Goal: Task Accomplishment & Management: Complete application form

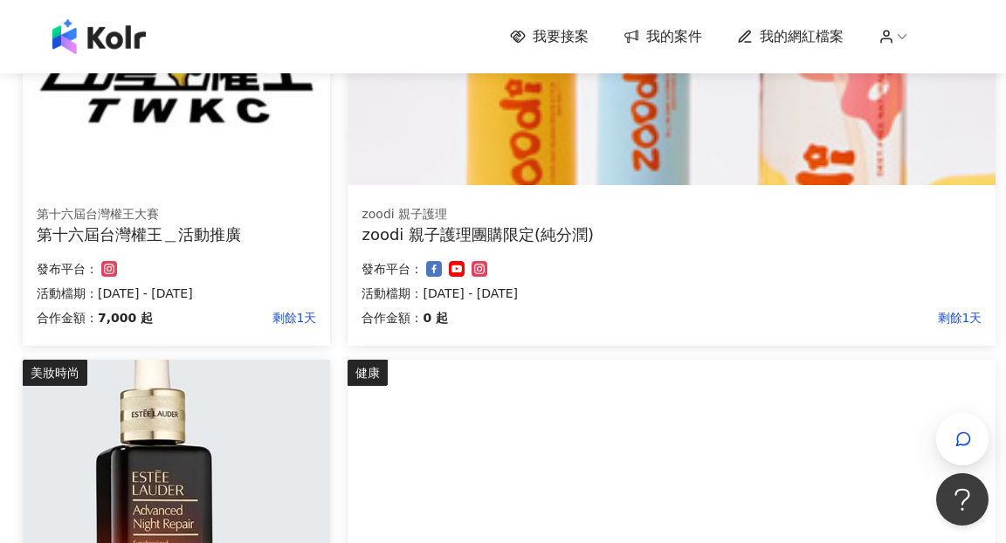
scroll to position [315, 0]
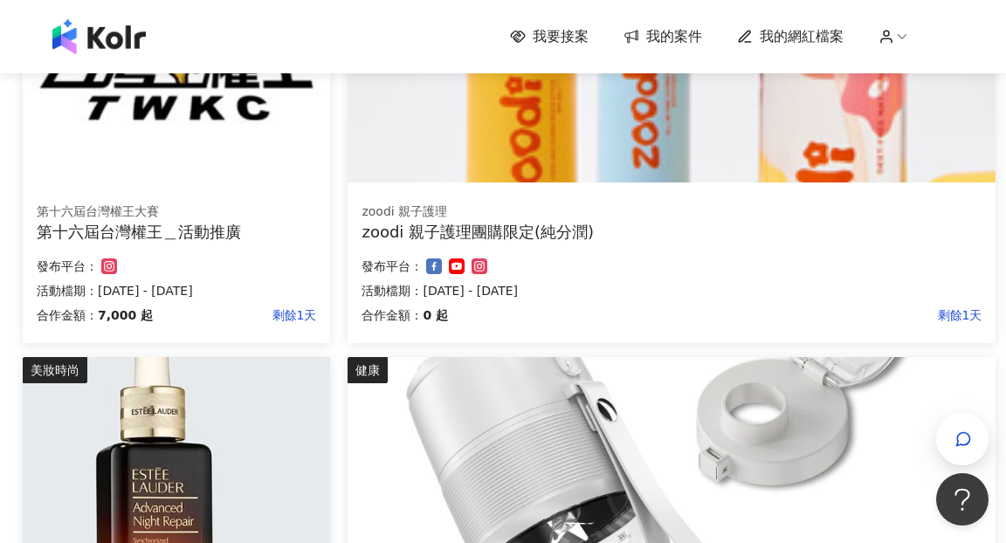
click at [237, 141] on img at bounding box center [176, 66] width 307 height 231
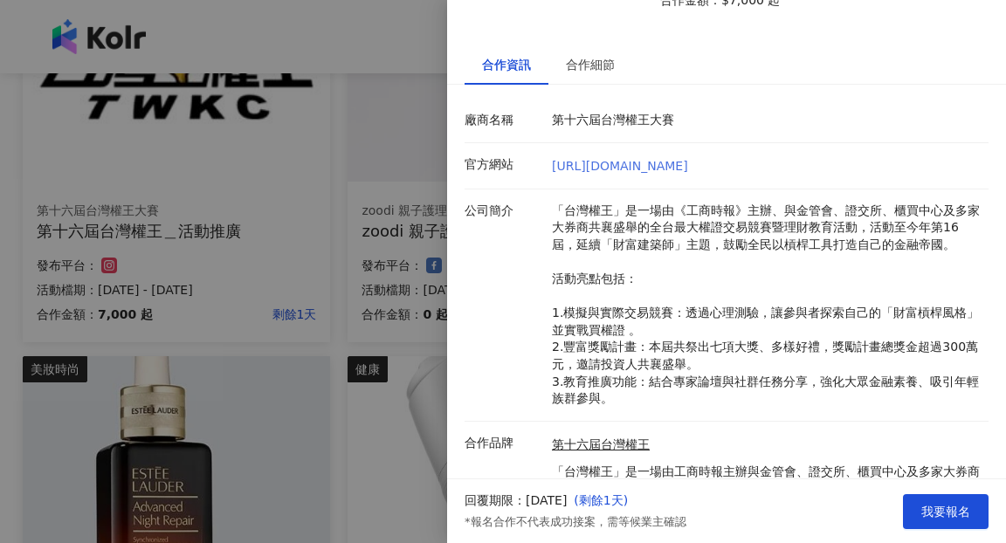
scroll to position [242, 0]
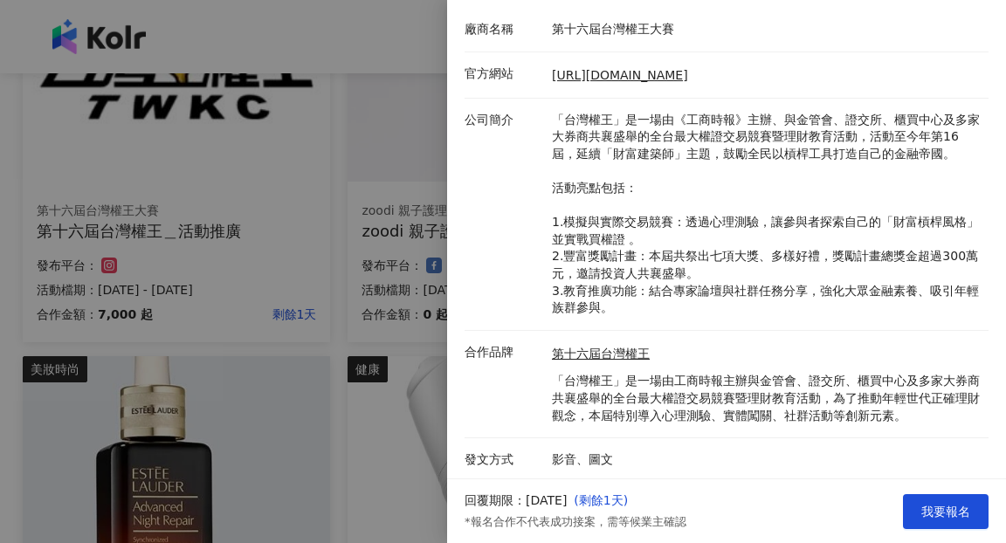
click at [361, 320] on div at bounding box center [503, 271] width 1006 height 543
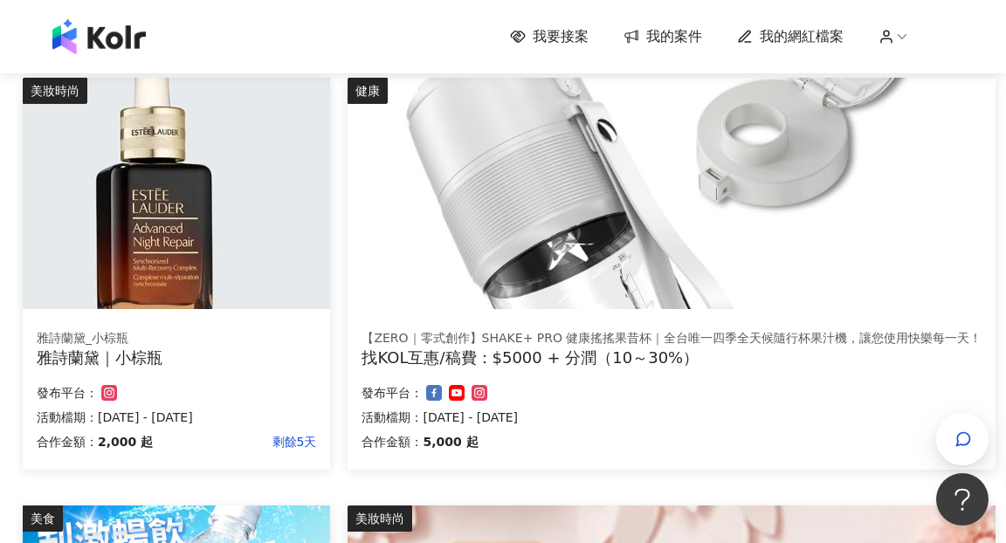
scroll to position [591, 0]
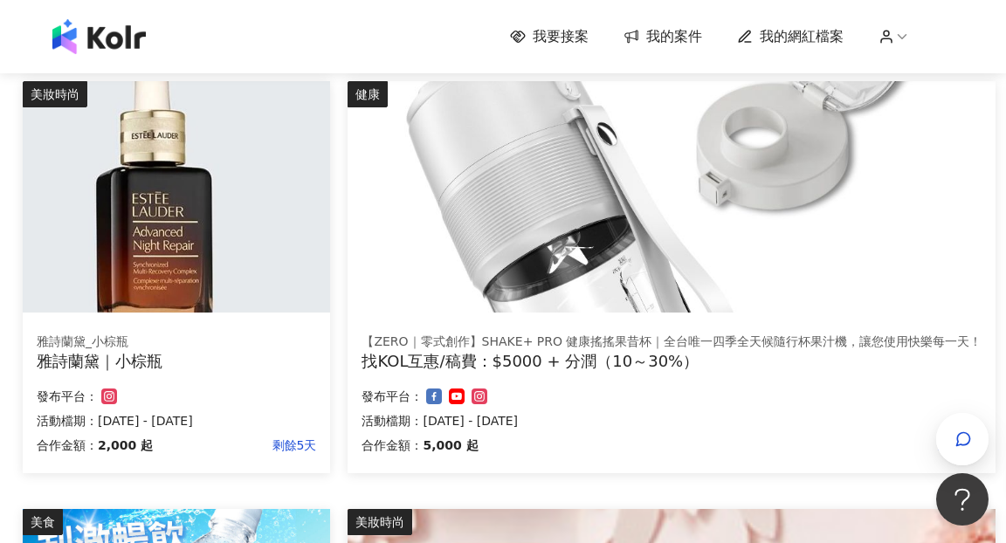
click at [262, 203] on img at bounding box center [176, 196] width 307 height 231
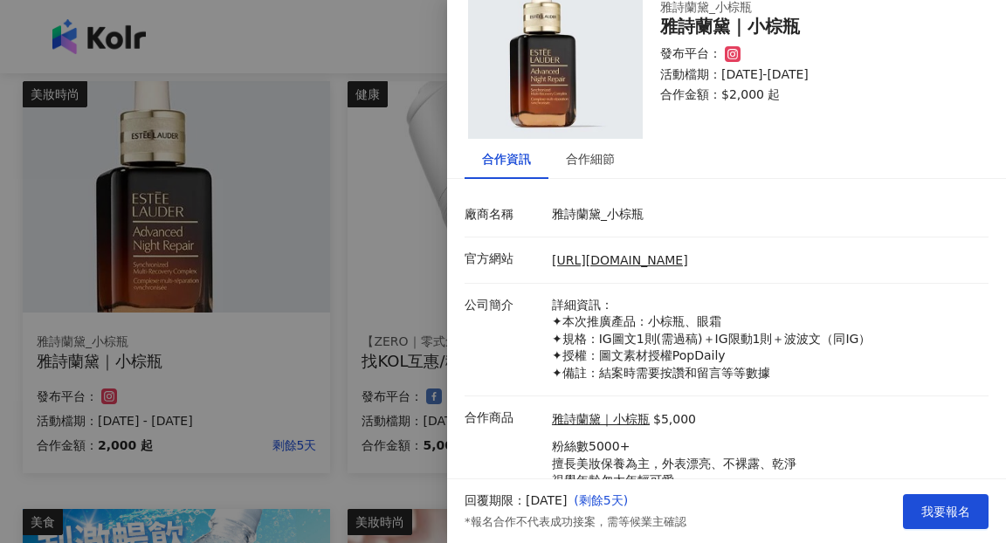
scroll to position [122, 0]
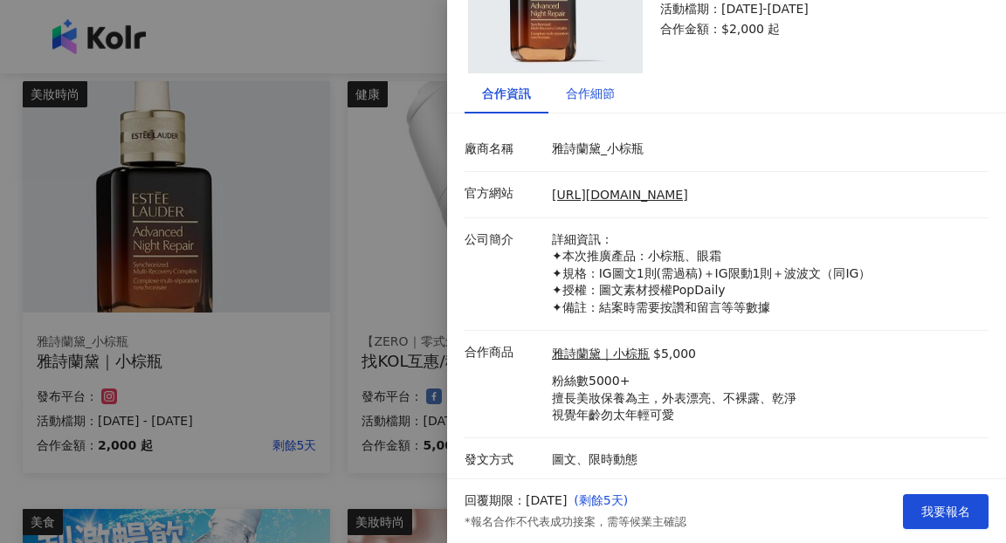
click at [591, 88] on div "合作細節" at bounding box center [590, 93] width 49 height 19
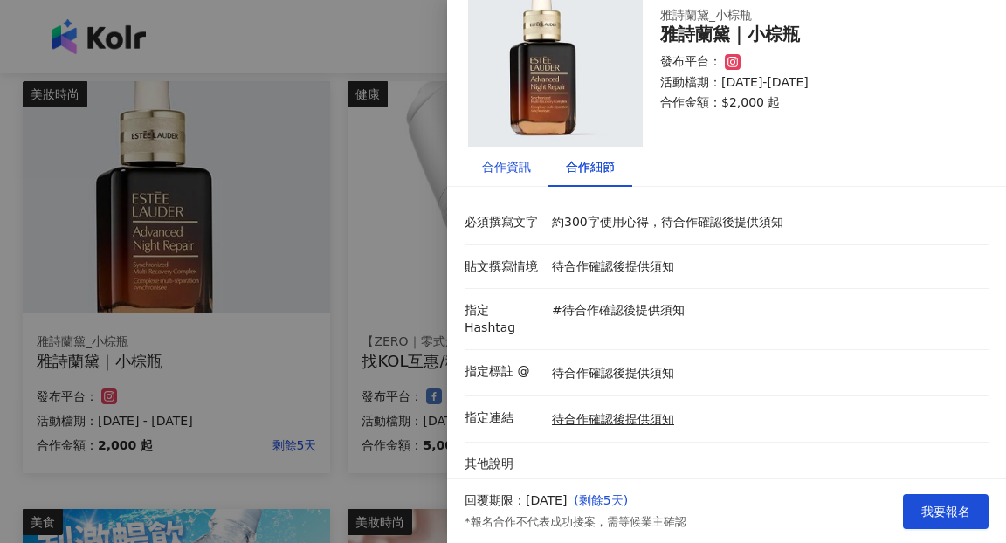
click at [510, 167] on div "合作資訊" at bounding box center [506, 166] width 49 height 19
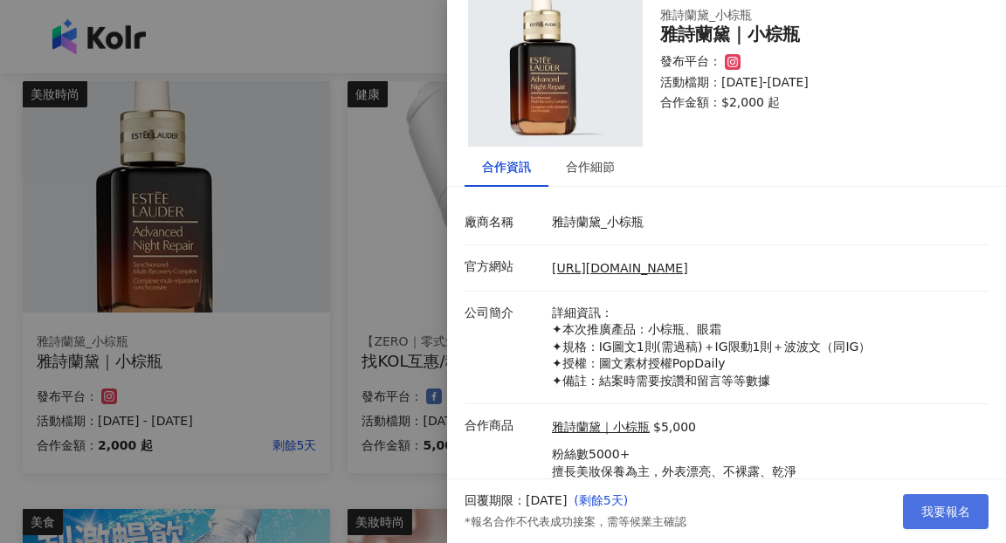
click at [936, 508] on span "我要報名" at bounding box center [945, 512] width 49 height 14
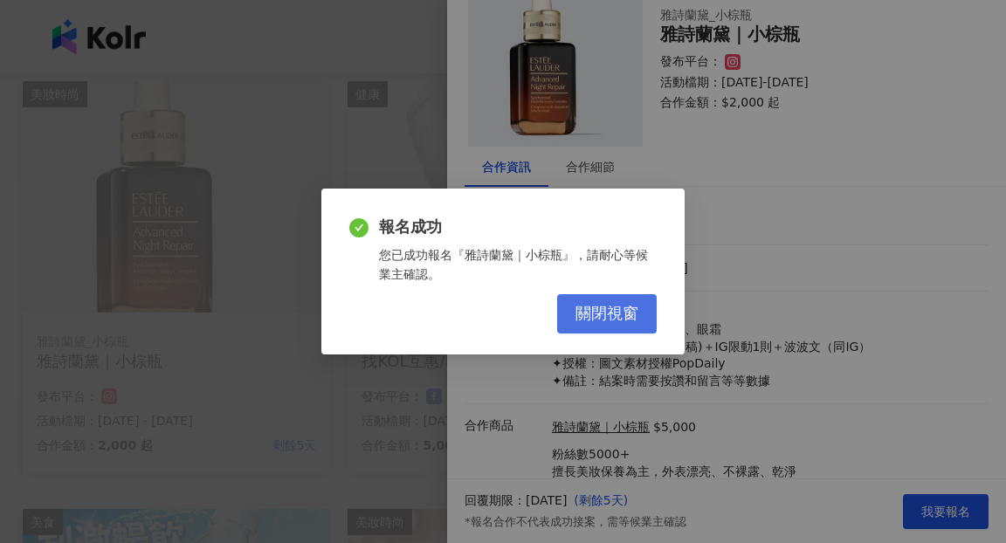
click at [588, 319] on span "關閉視窗" at bounding box center [606, 314] width 63 height 19
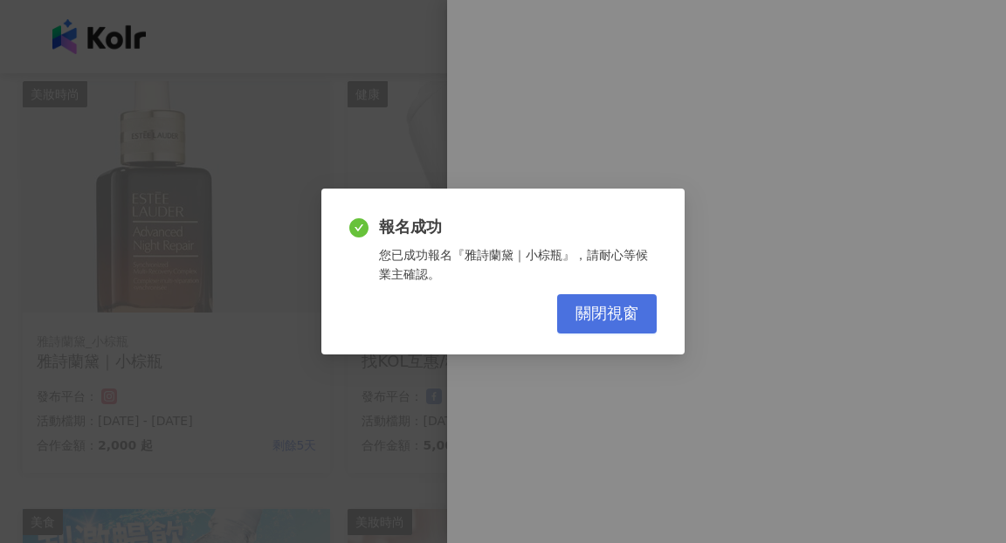
scroll to position [0, 0]
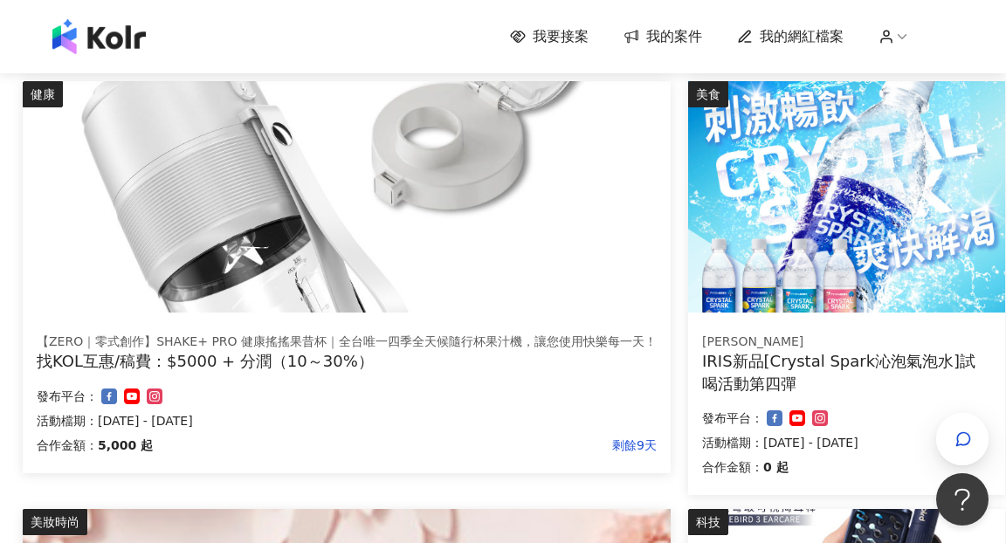
click at [546, 230] on img at bounding box center [347, 196] width 648 height 231
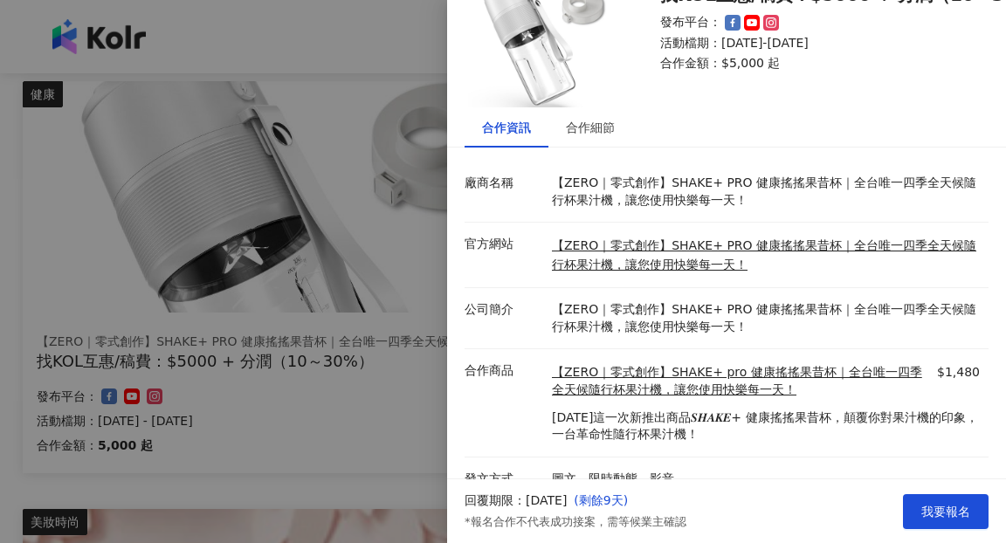
scroll to position [107, 0]
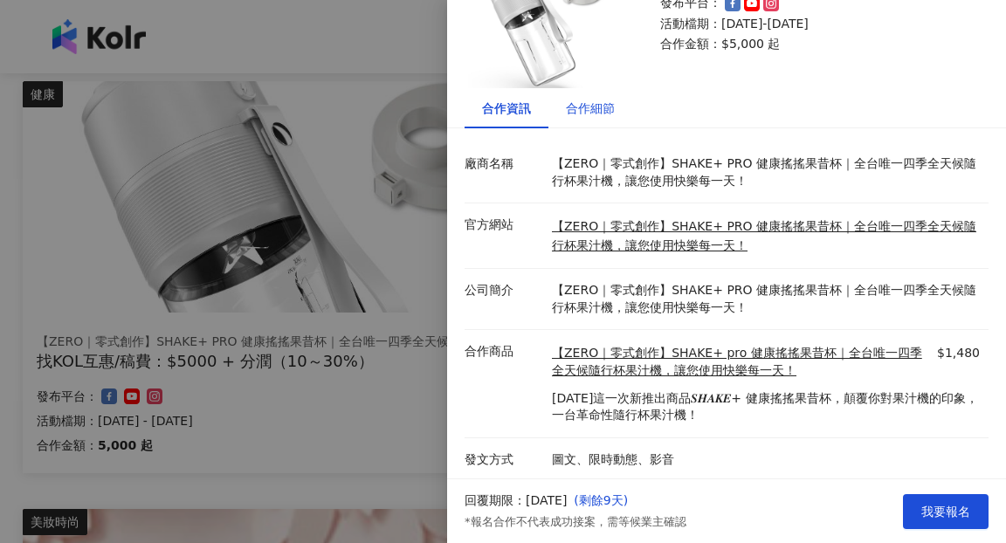
click at [589, 104] on div "合作細節" at bounding box center [590, 108] width 49 height 19
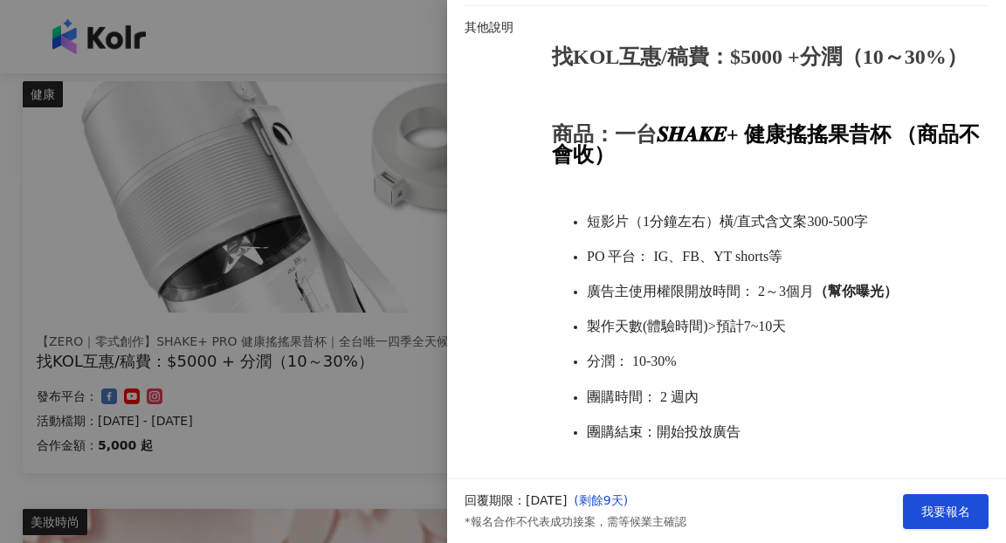
scroll to position [671, 0]
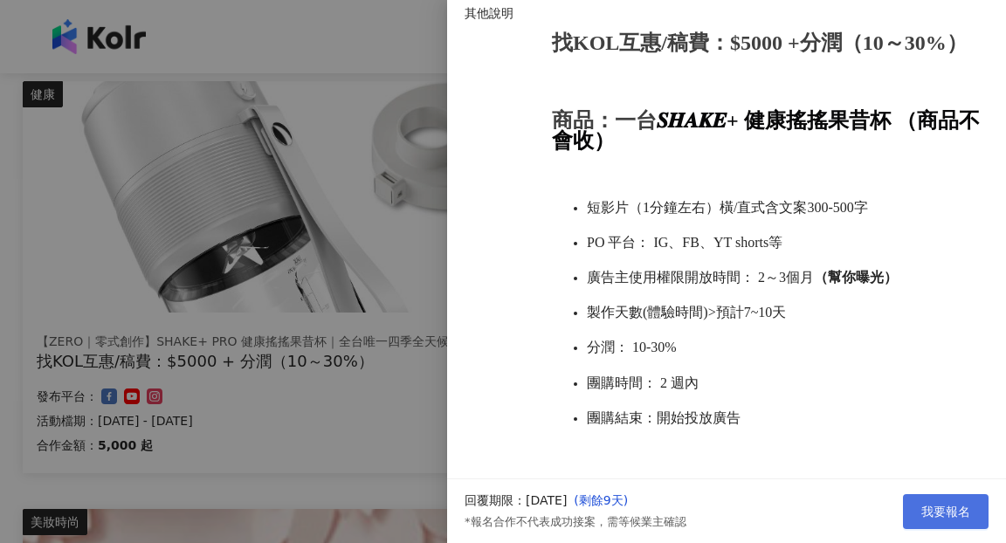
click at [944, 517] on span "我要報名" at bounding box center [945, 512] width 49 height 14
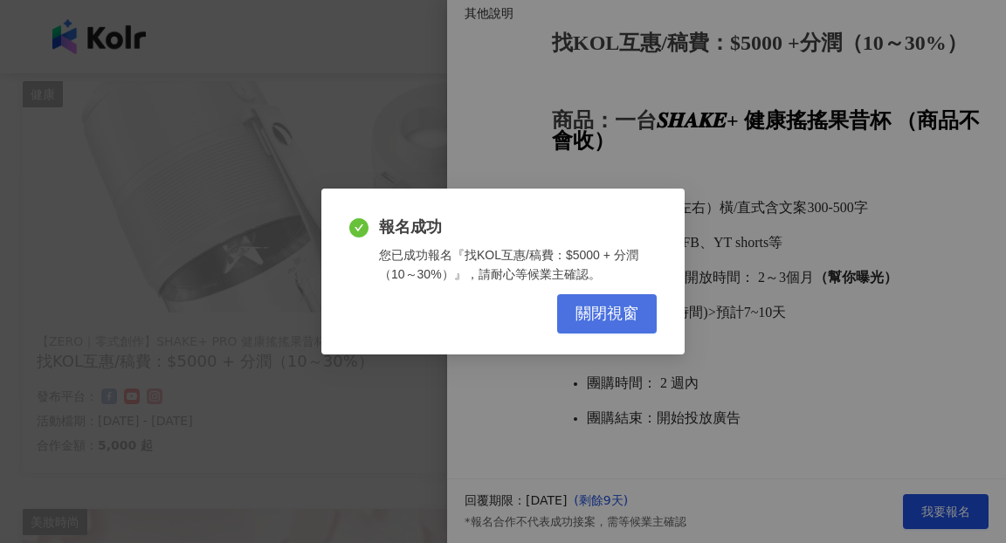
click at [587, 315] on span "關閉視窗" at bounding box center [606, 314] width 63 height 19
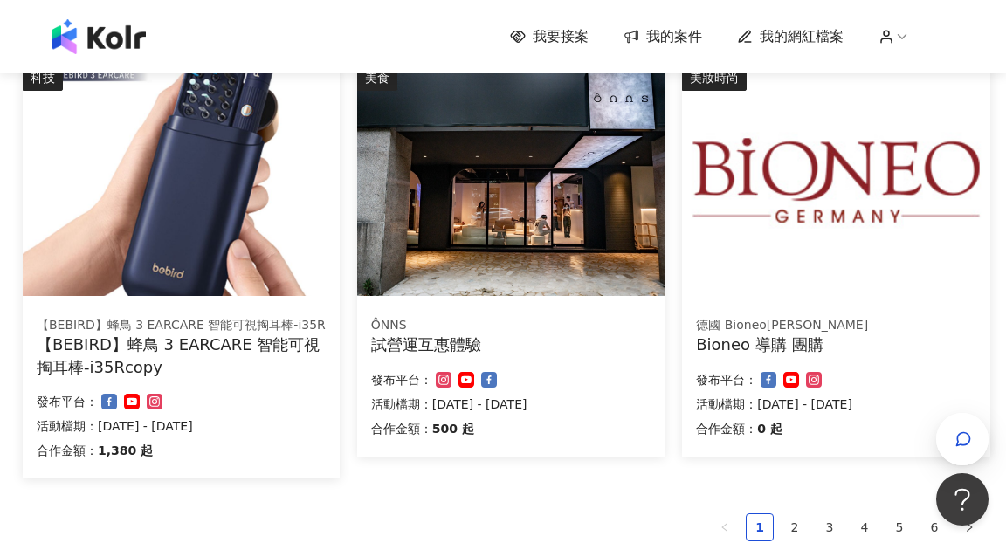
scroll to position [1037, 0]
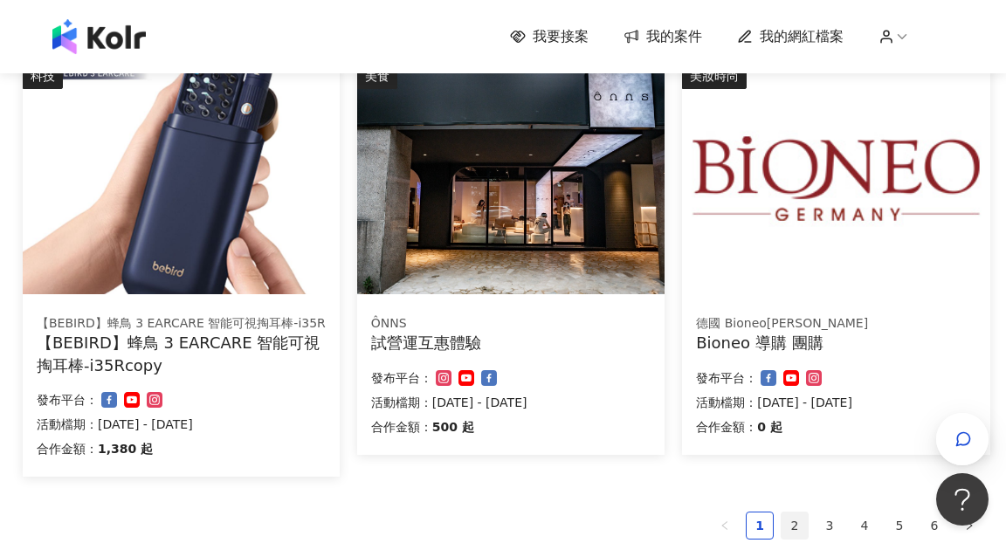
click at [795, 522] on link "2" at bounding box center [794, 526] width 26 height 26
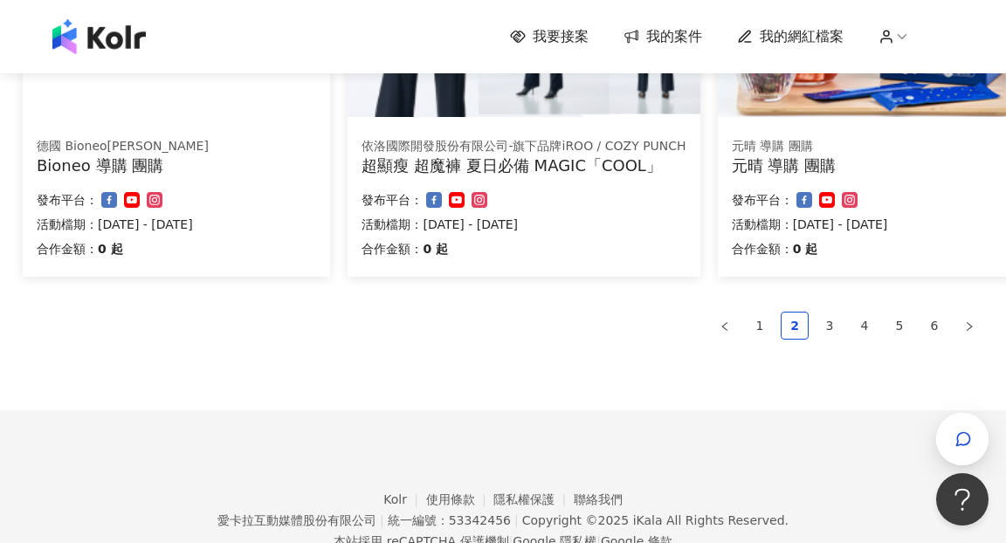
scroll to position [1254, 0]
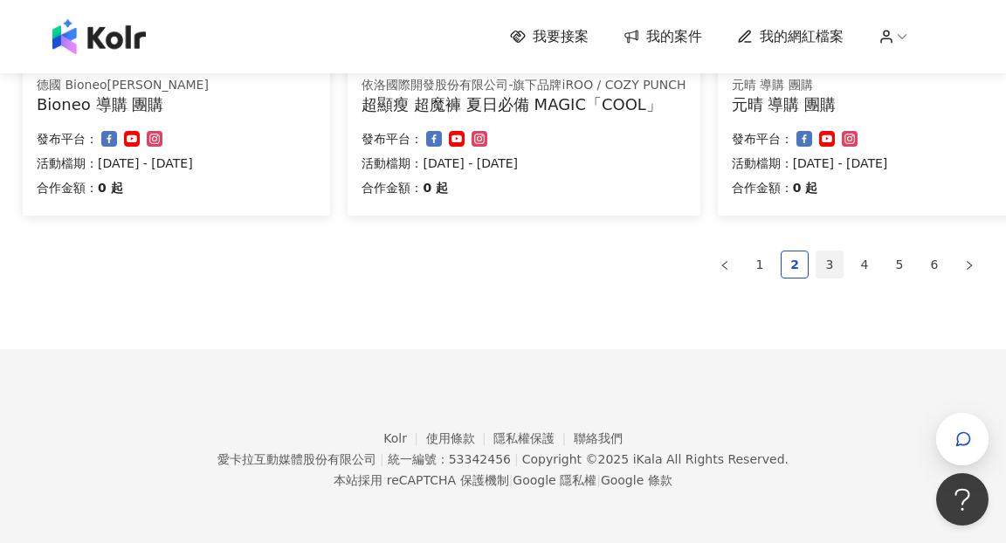
click at [829, 272] on link "3" at bounding box center [829, 264] width 26 height 26
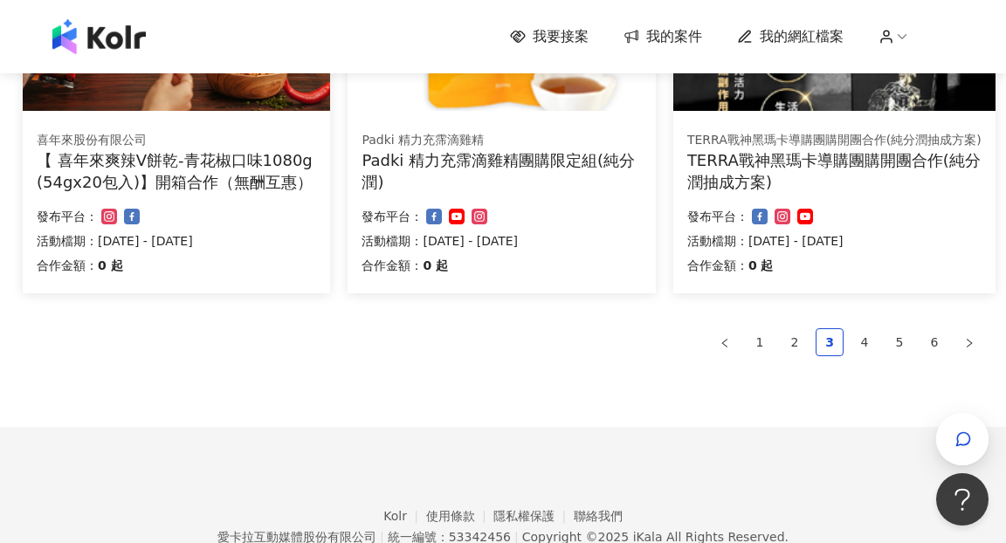
scroll to position [1319, 0]
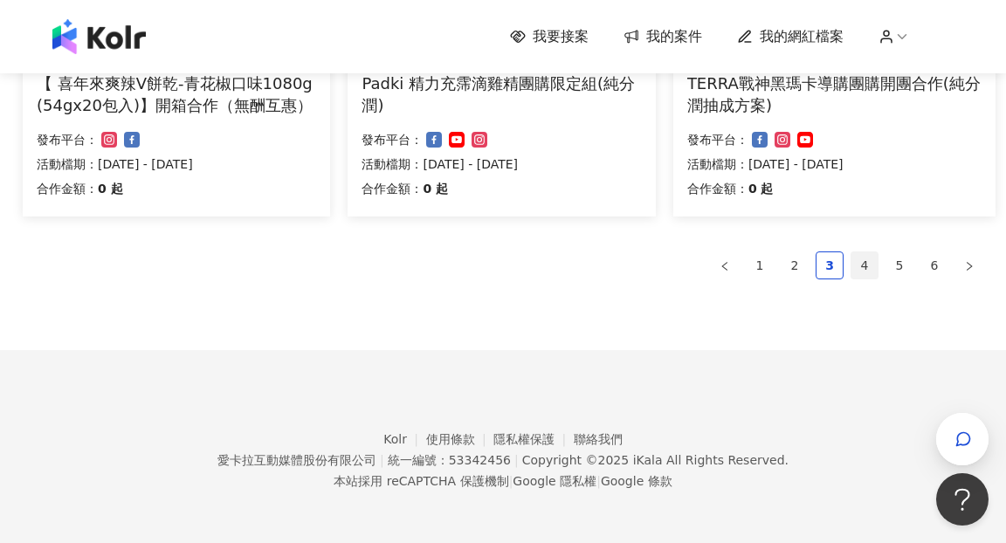
click at [867, 267] on link "4" at bounding box center [864, 265] width 26 height 26
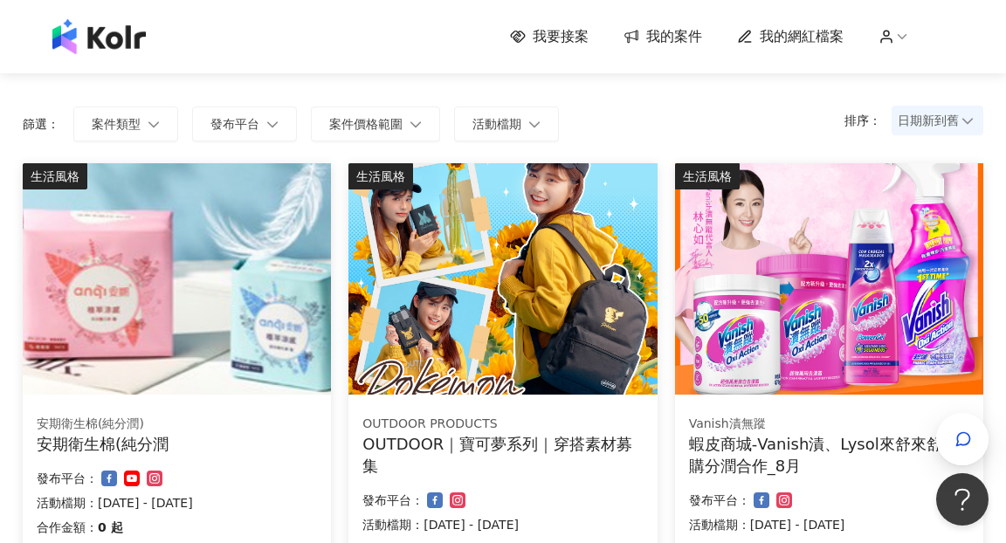
scroll to position [169, 0]
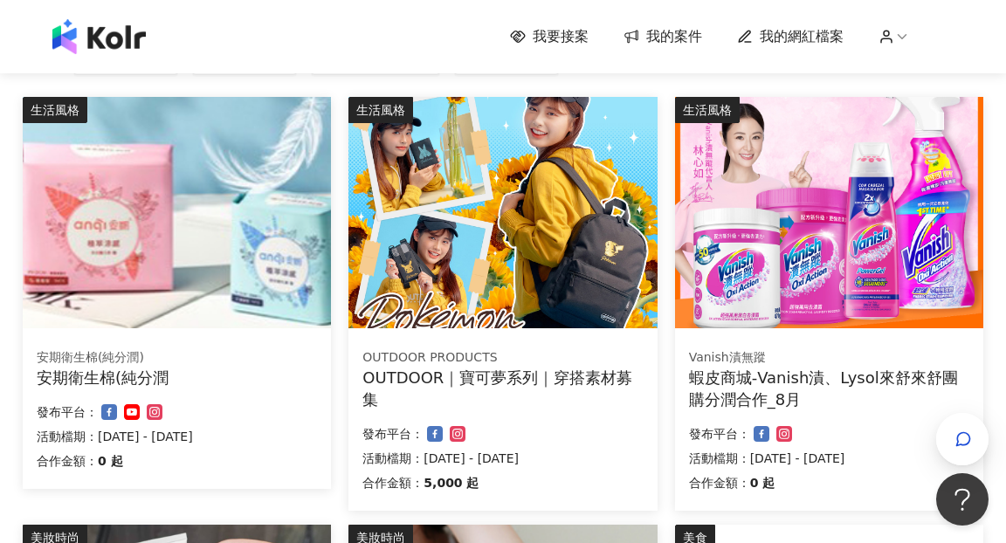
click at [478, 238] on img at bounding box center [502, 212] width 308 height 231
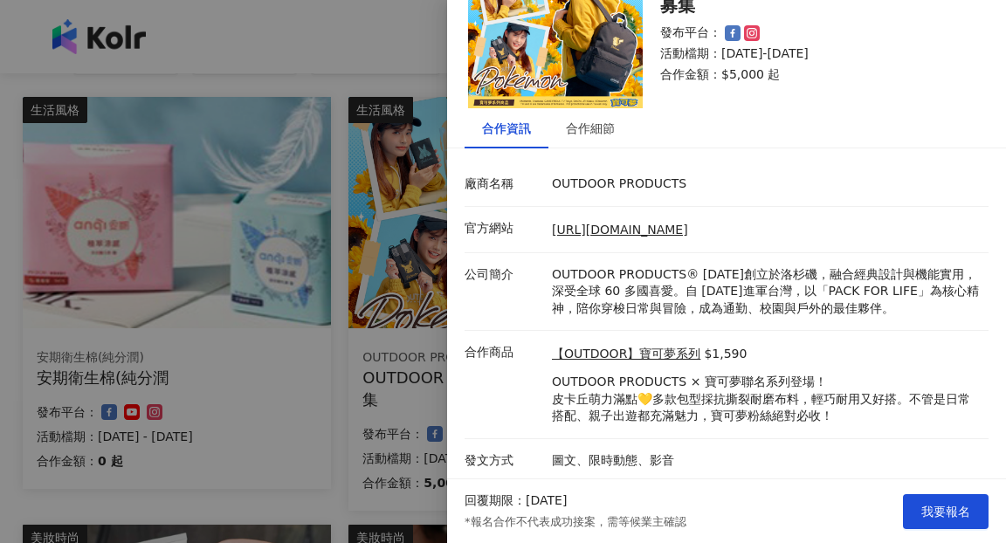
scroll to position [88, 0]
click at [601, 133] on div "合作細節" at bounding box center [590, 127] width 49 height 19
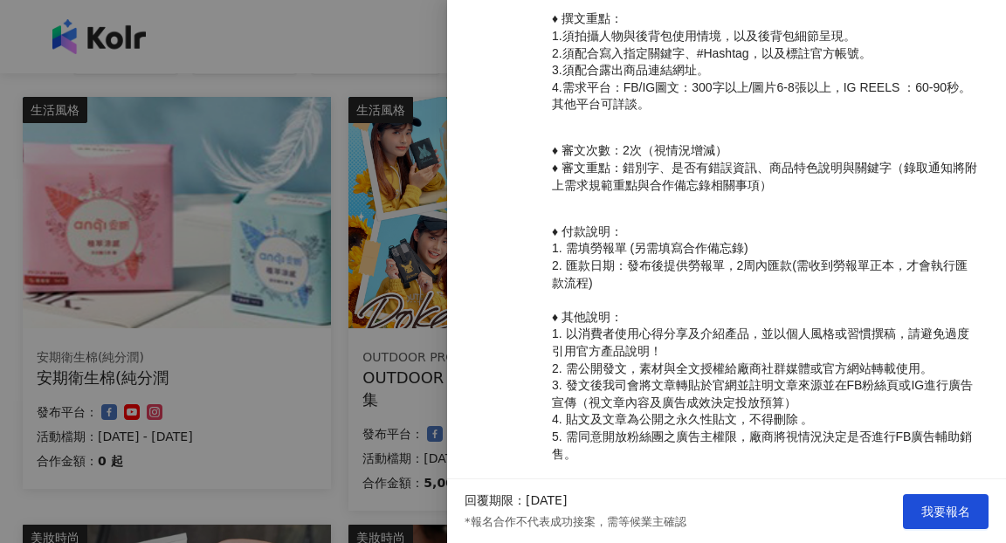
scroll to position [729, 0]
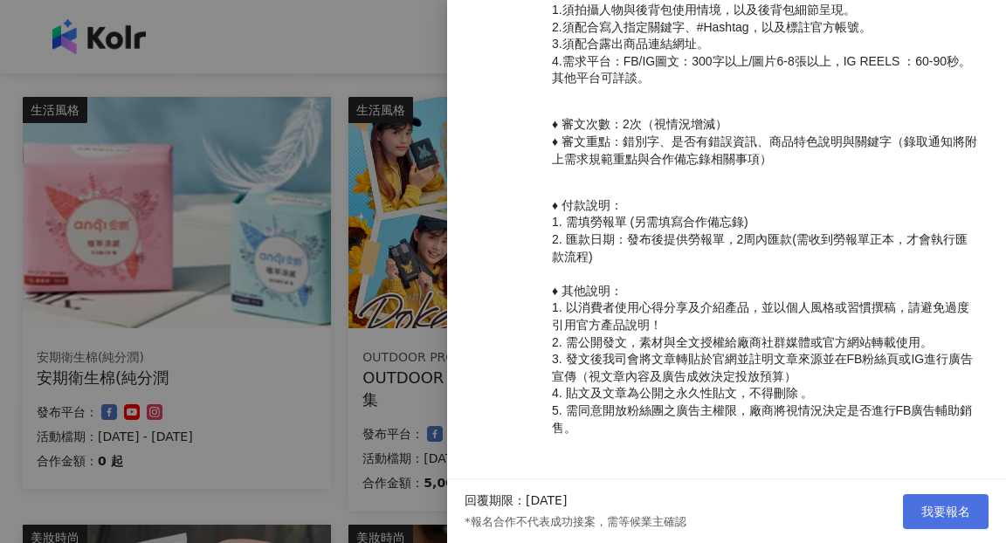
click at [941, 526] on button "我要報名" at bounding box center [946, 511] width 86 height 35
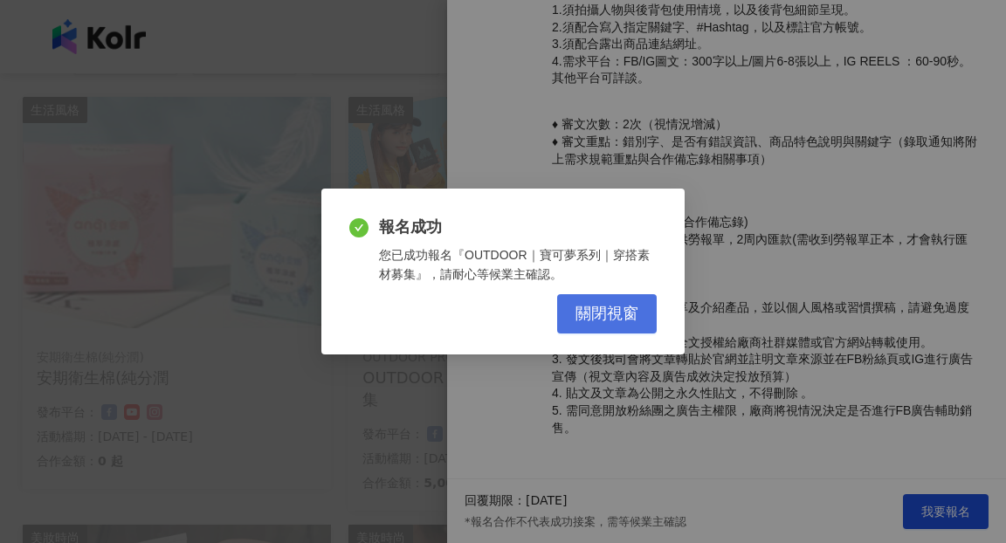
click at [614, 318] on span "關閉視窗" at bounding box center [606, 314] width 63 height 19
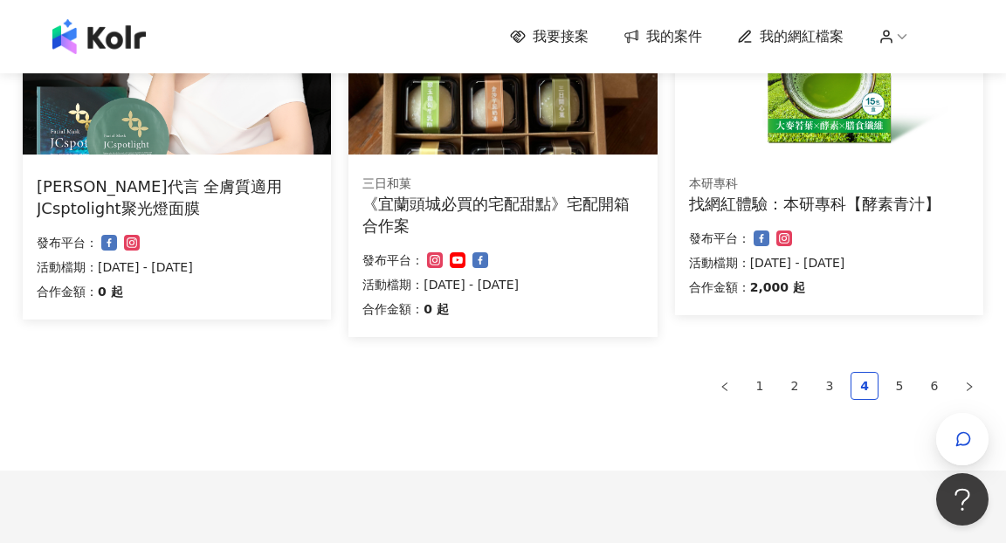
scroll to position [1180, 0]
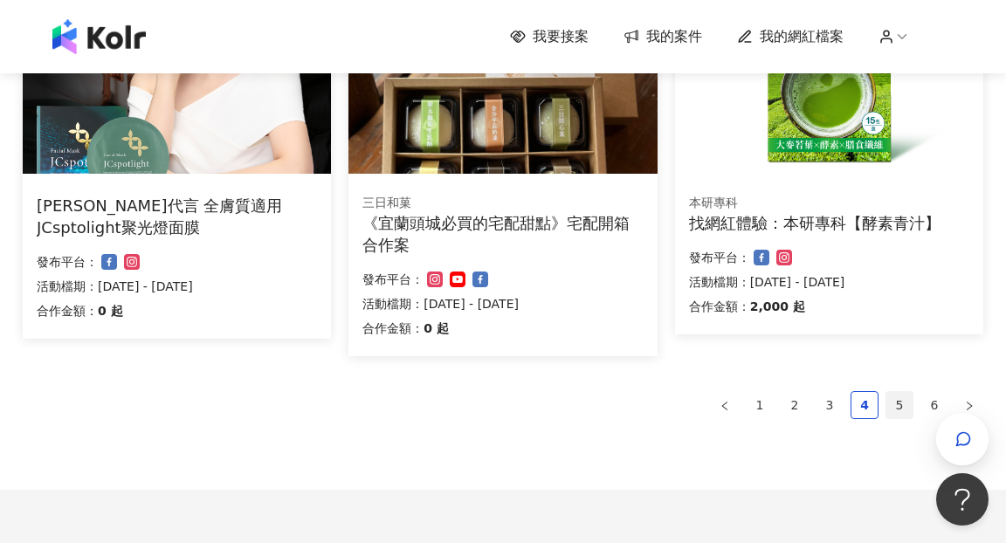
click at [901, 401] on link "5" at bounding box center [899, 405] width 26 height 26
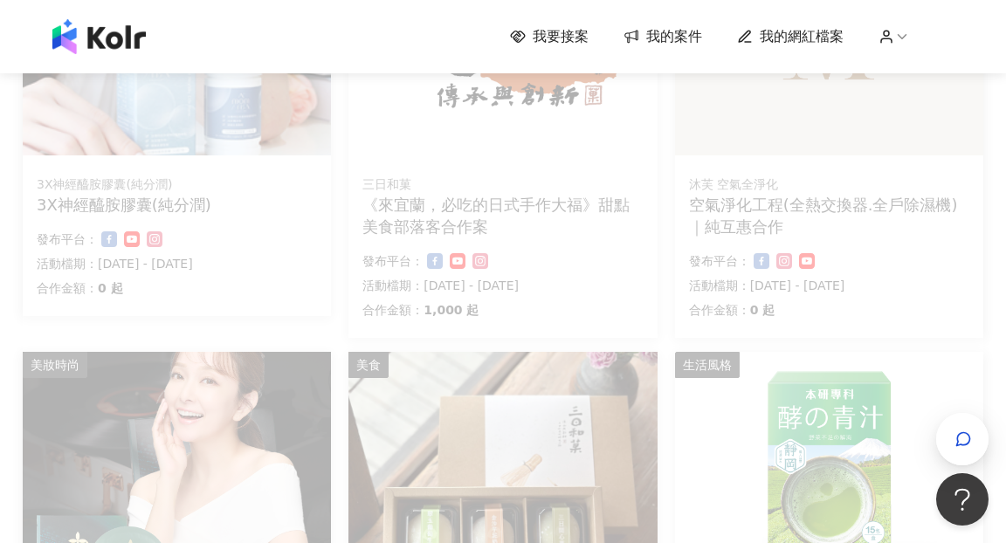
scroll to position [768, 0]
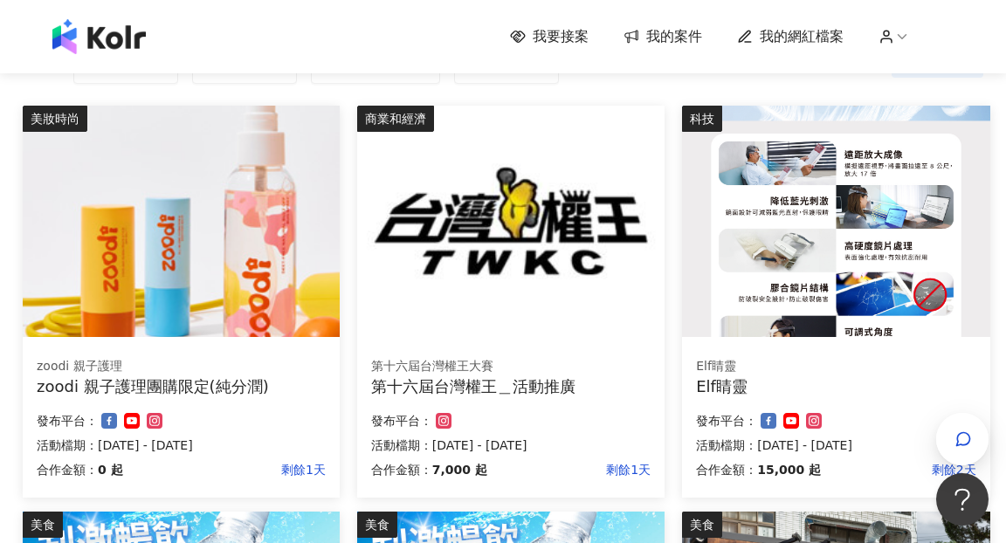
scroll to position [160, 0]
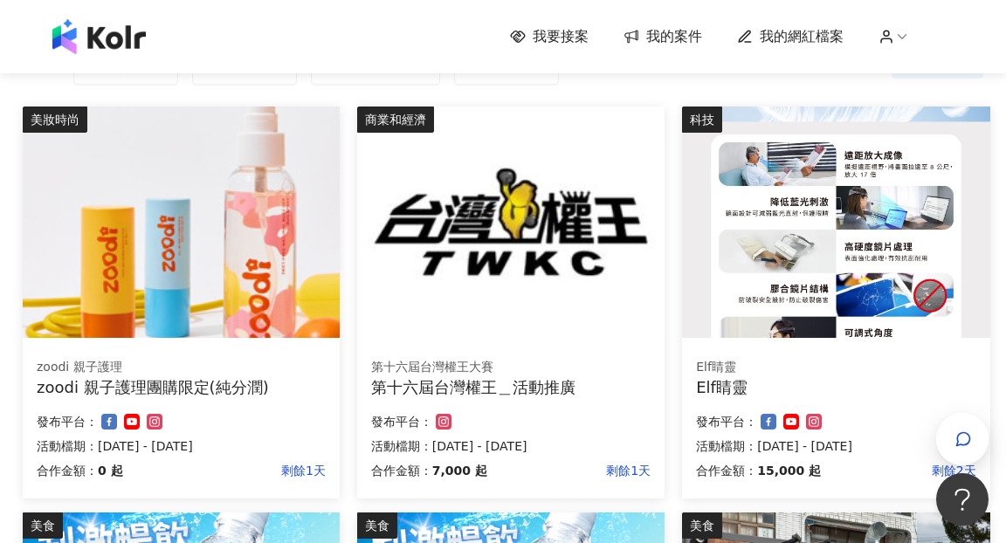
click at [856, 257] on img at bounding box center [835, 222] width 307 height 231
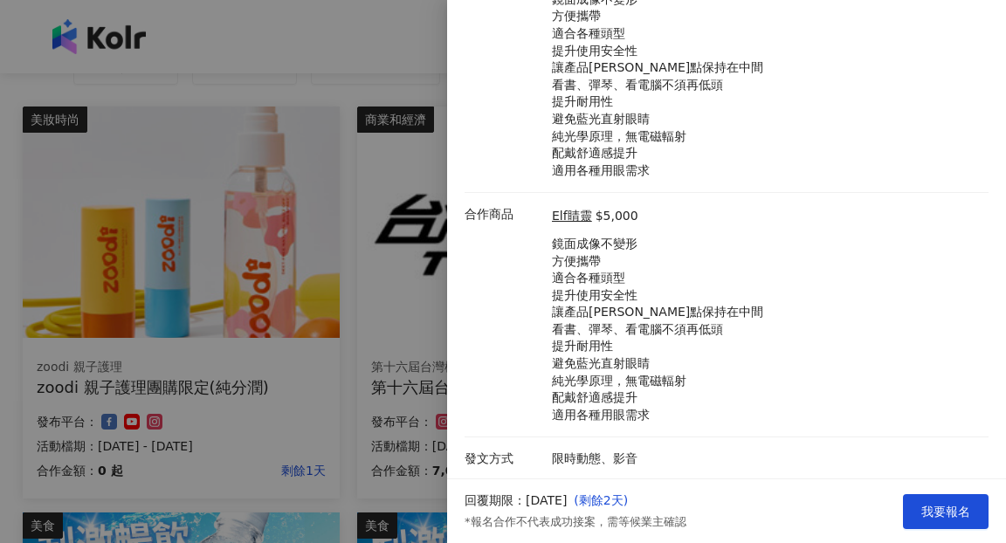
scroll to position [0, 0]
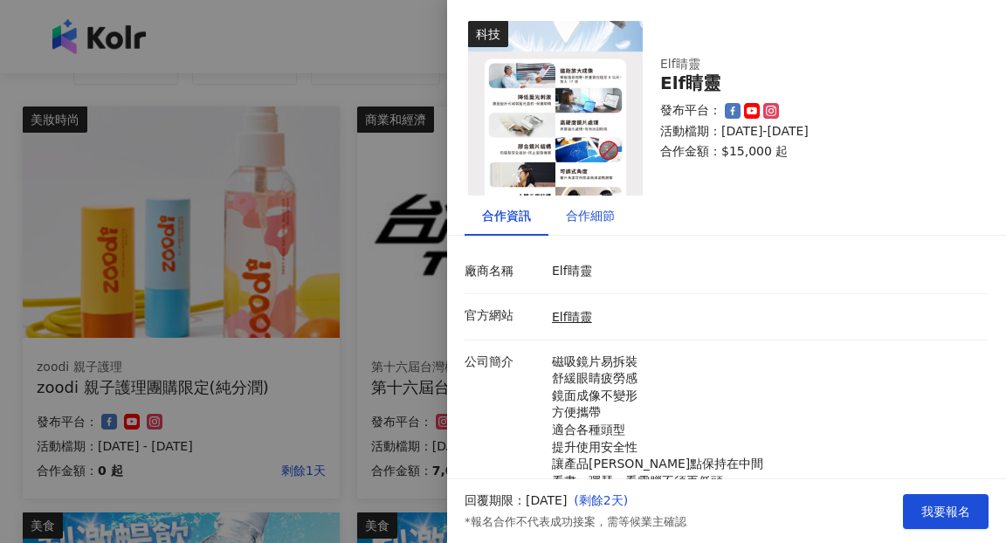
click at [591, 217] on div "合作細節" at bounding box center [590, 215] width 49 height 19
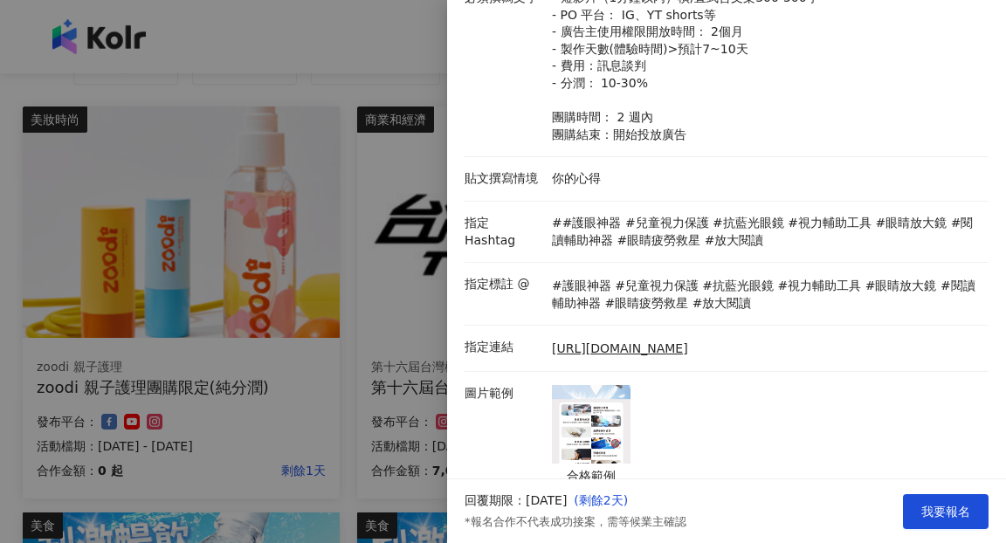
scroll to position [260, 0]
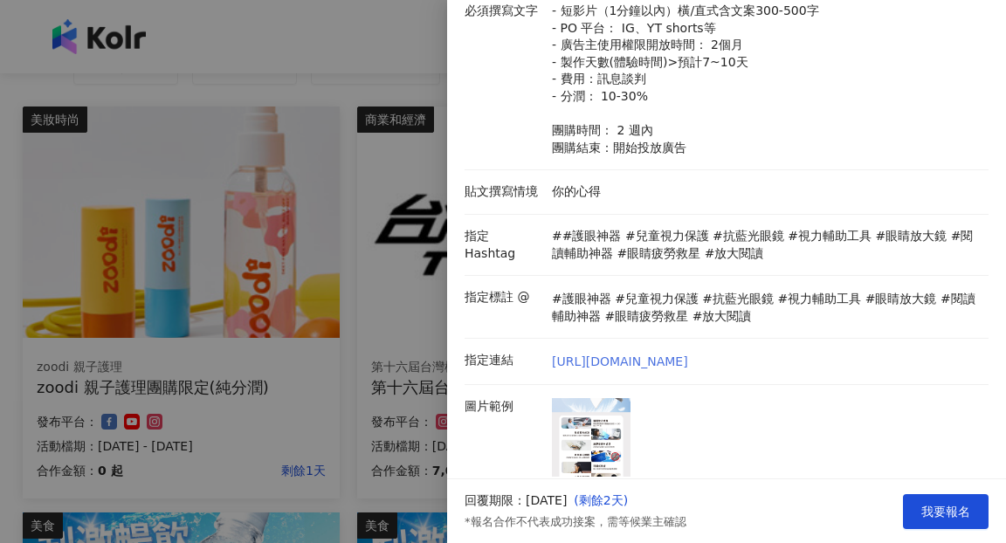
click at [678, 358] on link "https://www.ozdshop.com/" at bounding box center [620, 362] width 136 height 17
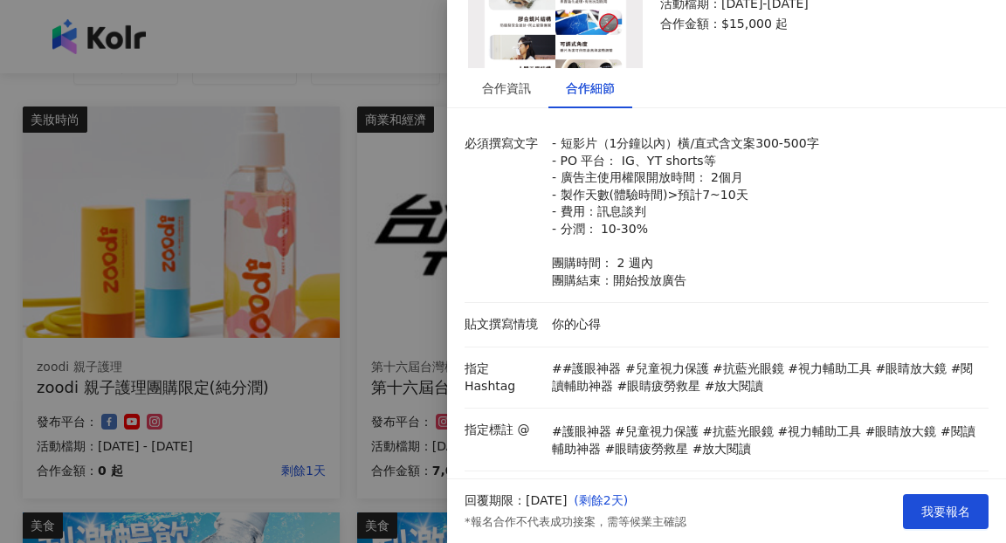
scroll to position [0, 0]
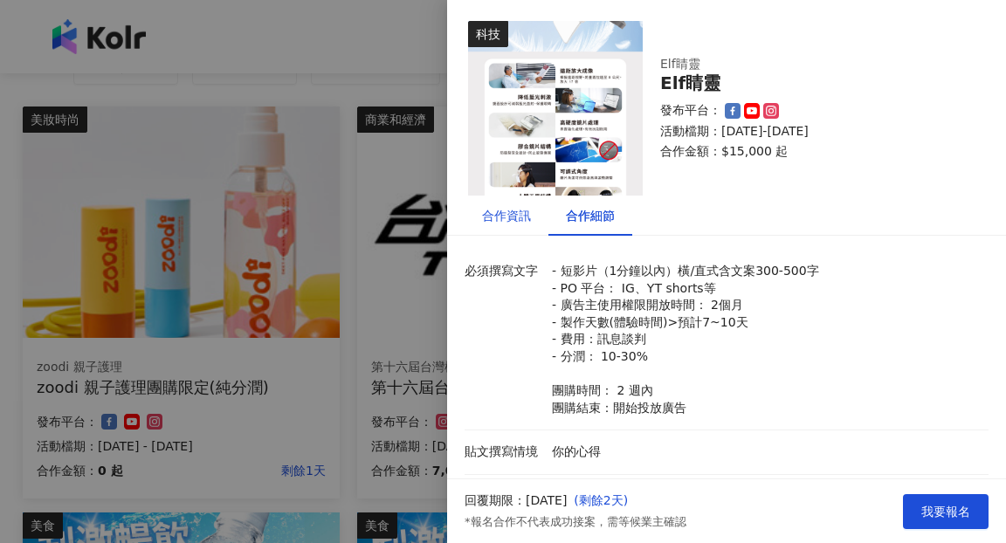
click at [523, 213] on div "合作資訊" at bounding box center [506, 215] width 49 height 19
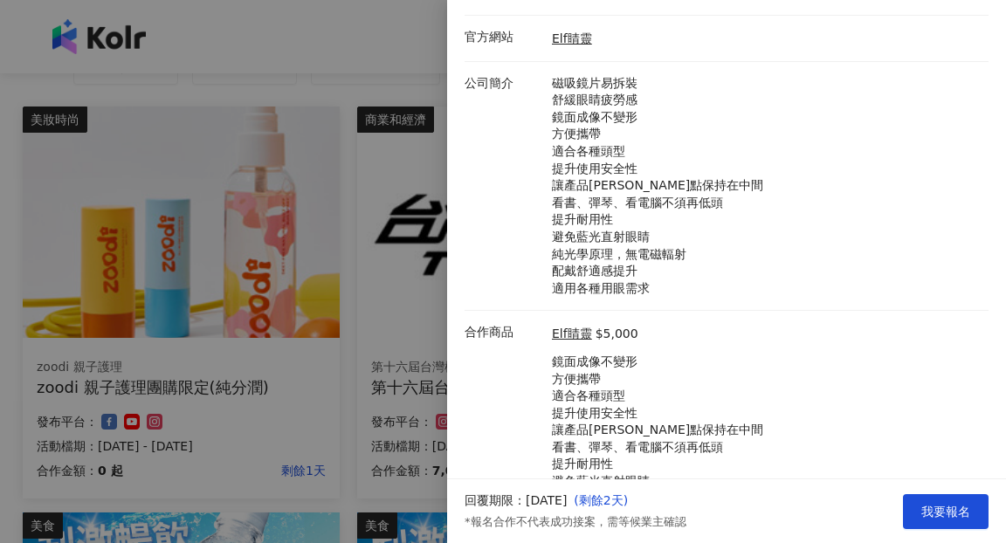
scroll to position [251, 0]
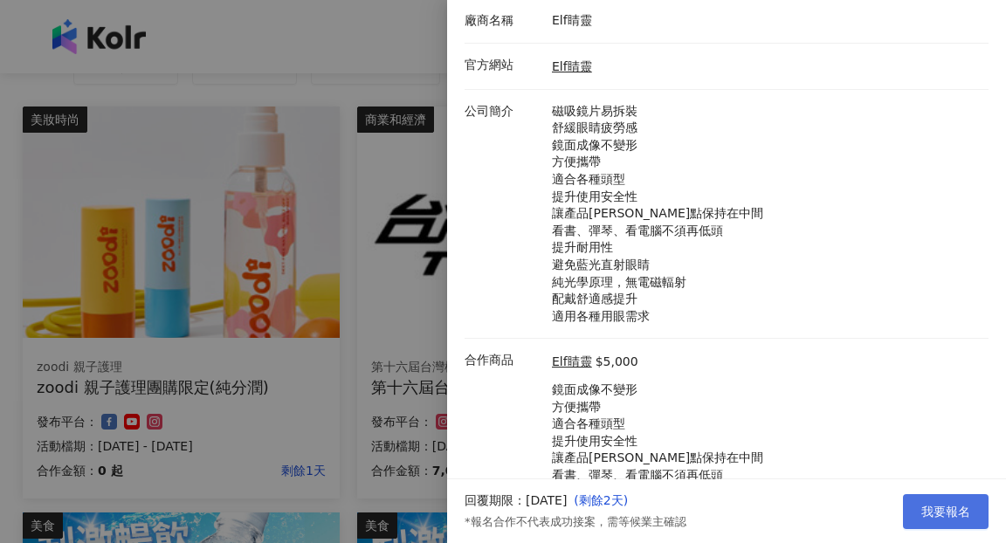
click at [943, 520] on button "我要報名" at bounding box center [946, 511] width 86 height 35
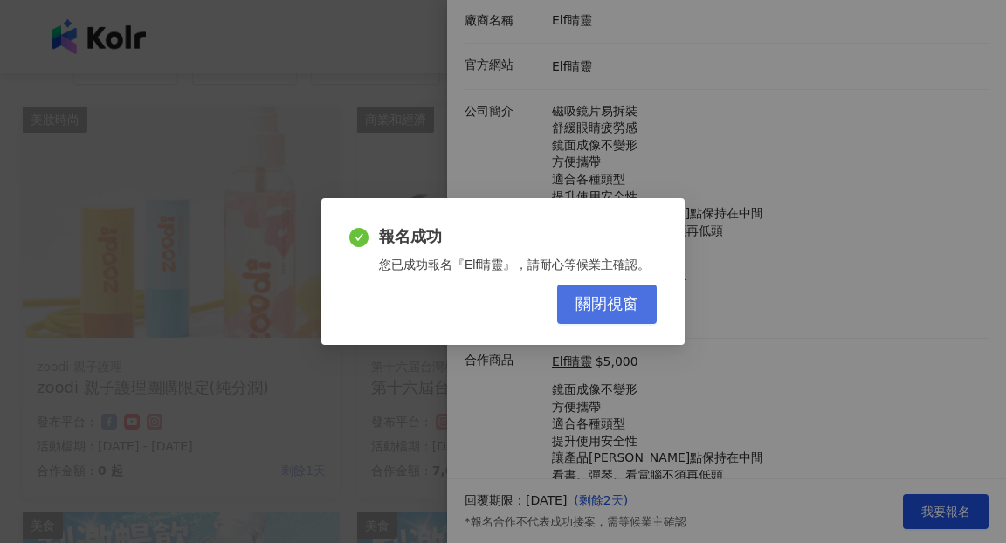
click at [595, 307] on span "關閉視窗" at bounding box center [606, 304] width 63 height 19
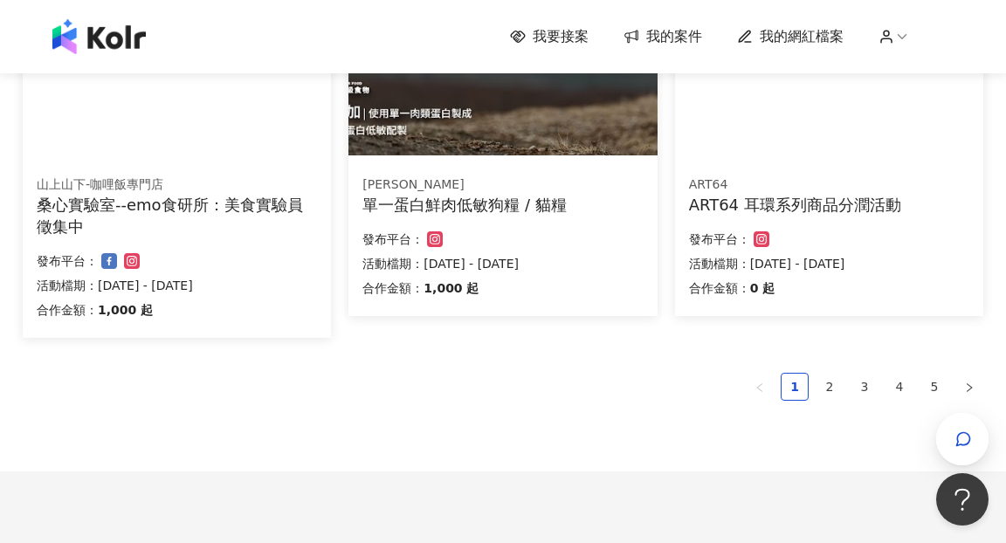
scroll to position [1194, 0]
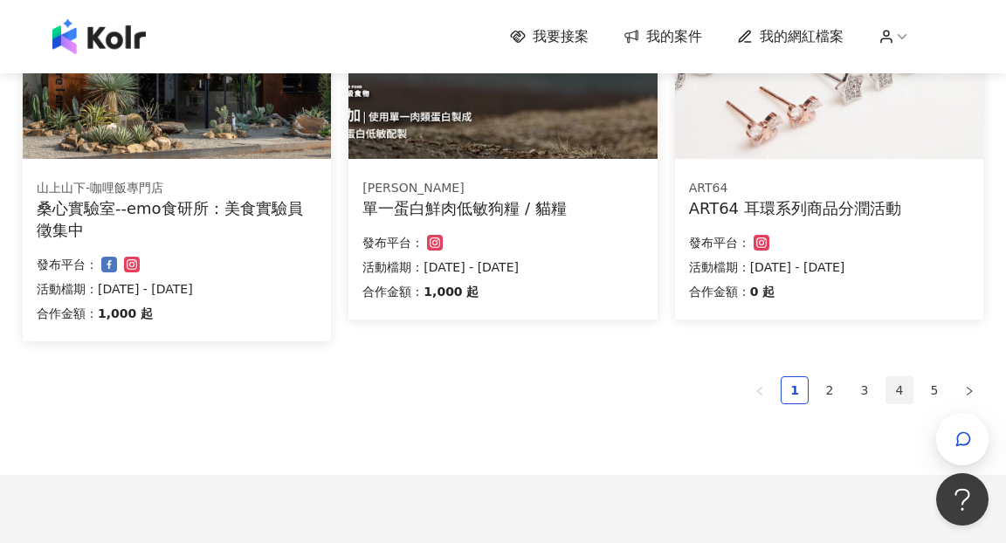
click at [905, 392] on link "4" at bounding box center [899, 390] width 26 height 26
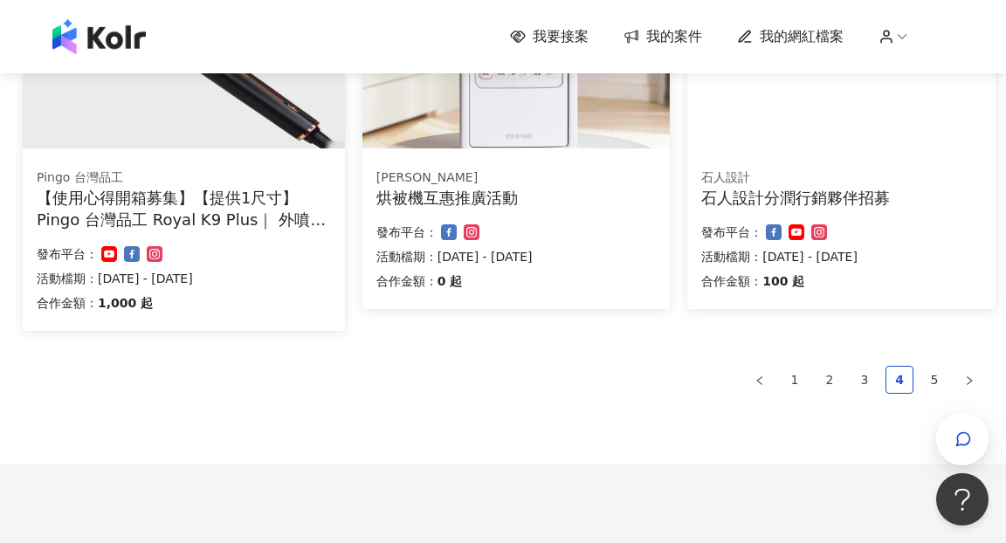
scroll to position [1319, 0]
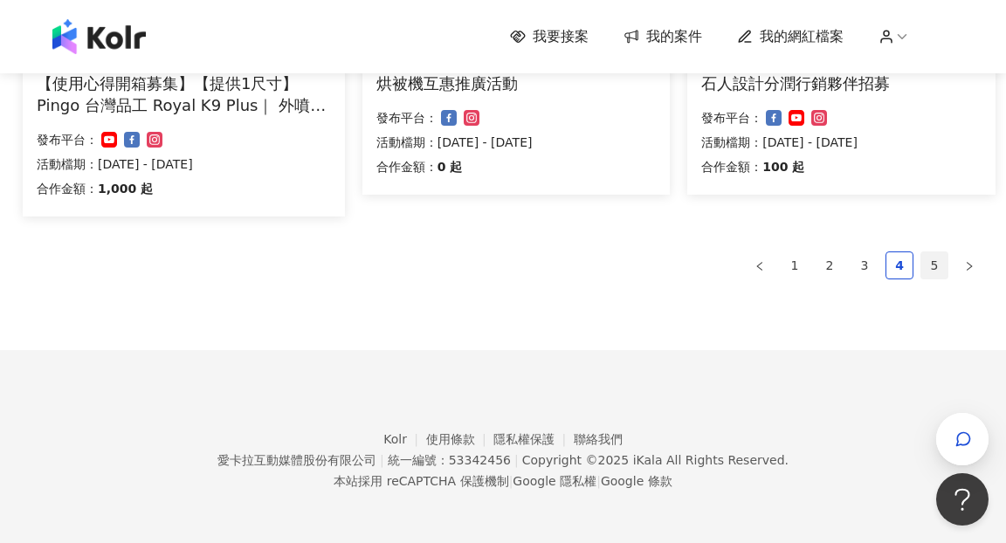
click at [929, 273] on link "5" at bounding box center [934, 265] width 26 height 26
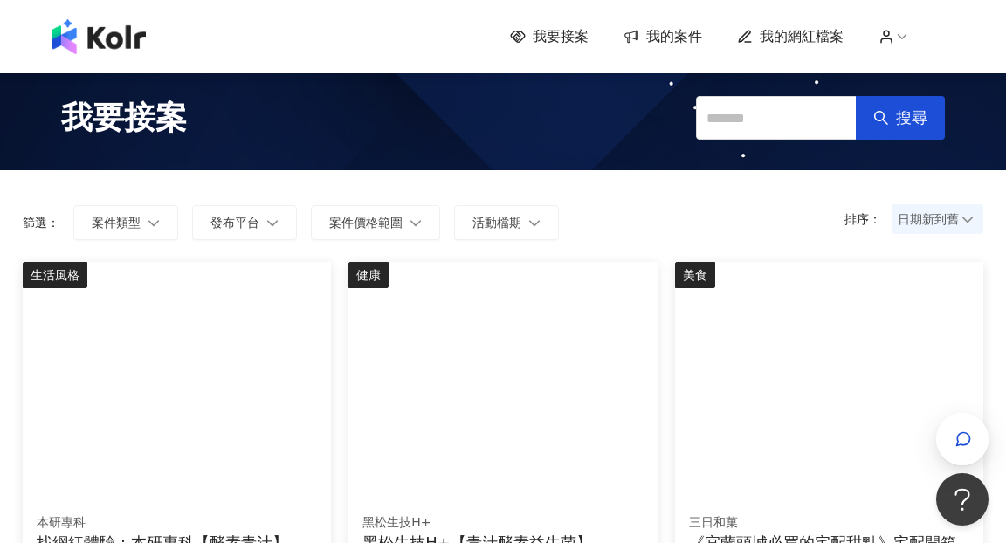
scroll to position [0, 0]
